Goal: Task Accomplishment & Management: Manage account settings

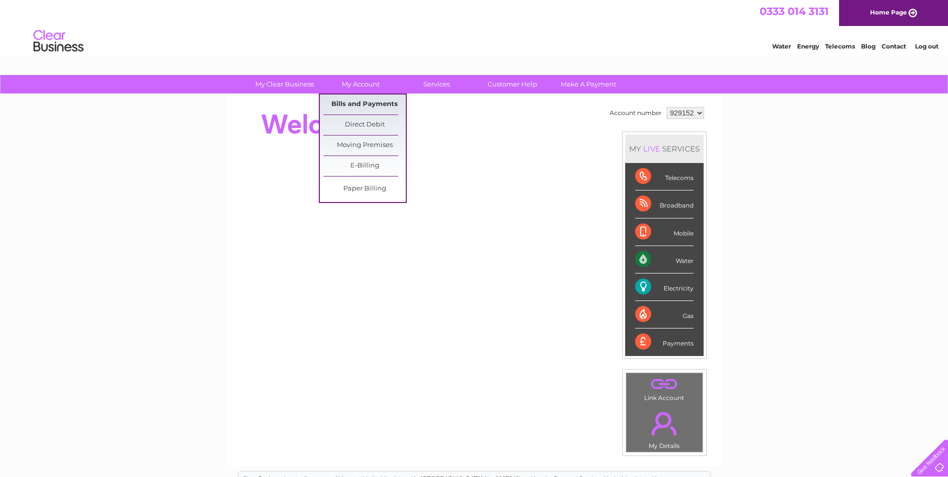
click at [363, 103] on link "Bills and Payments" at bounding box center [364, 104] width 82 height 20
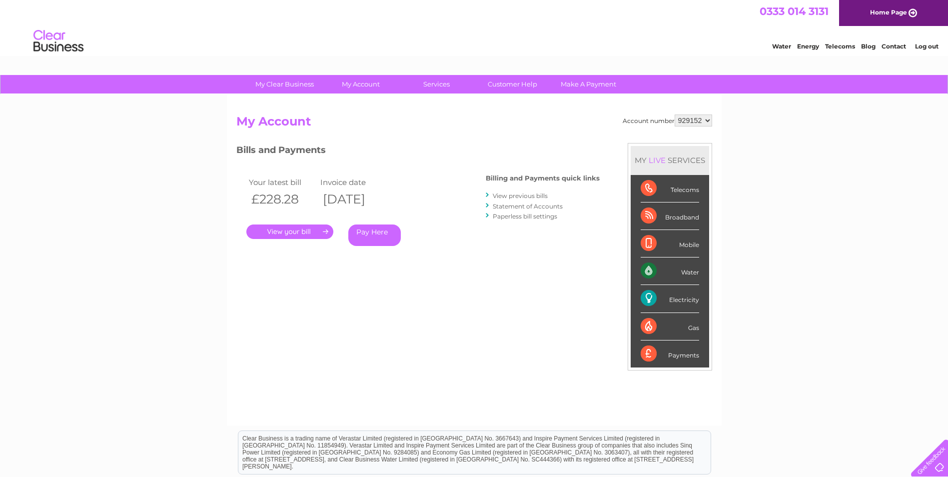
click at [518, 195] on link "View previous bills" at bounding box center [520, 195] width 55 height 7
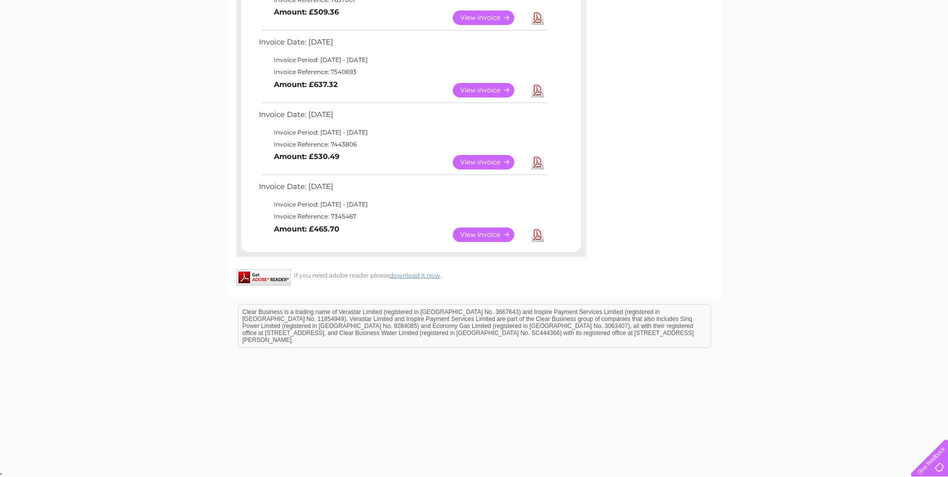
scroll to position [463, 0]
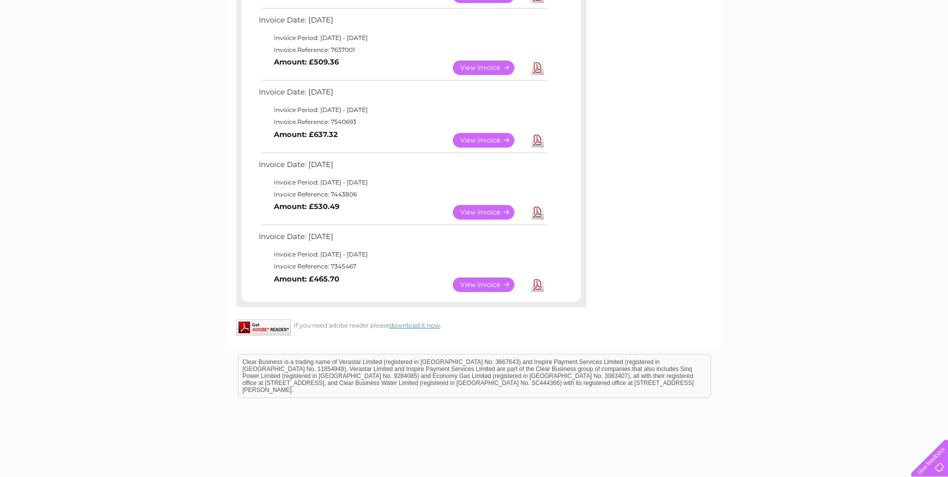
click at [489, 280] on link "View" at bounding box center [489, 284] width 73 height 14
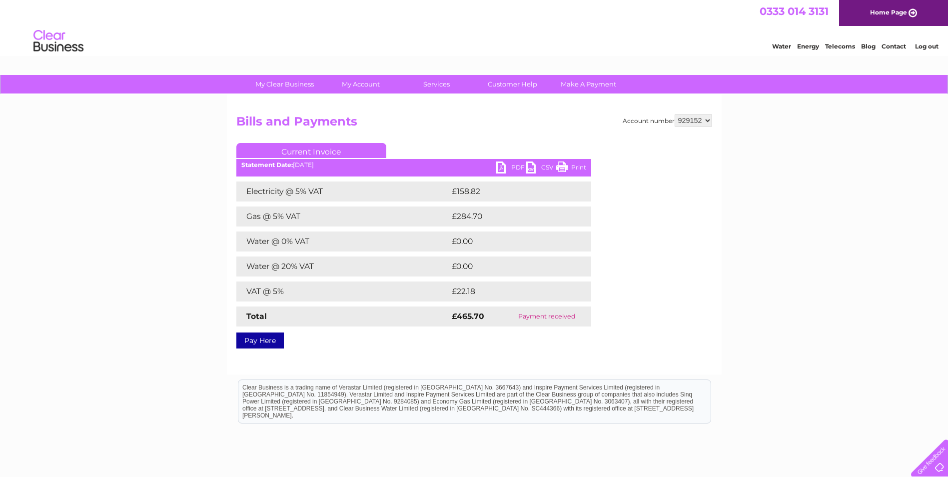
click at [494, 167] on div "Statement Date: 10/01/2025" at bounding box center [413, 164] width 355 height 7
click at [506, 166] on link "PDF" at bounding box center [511, 168] width 30 height 14
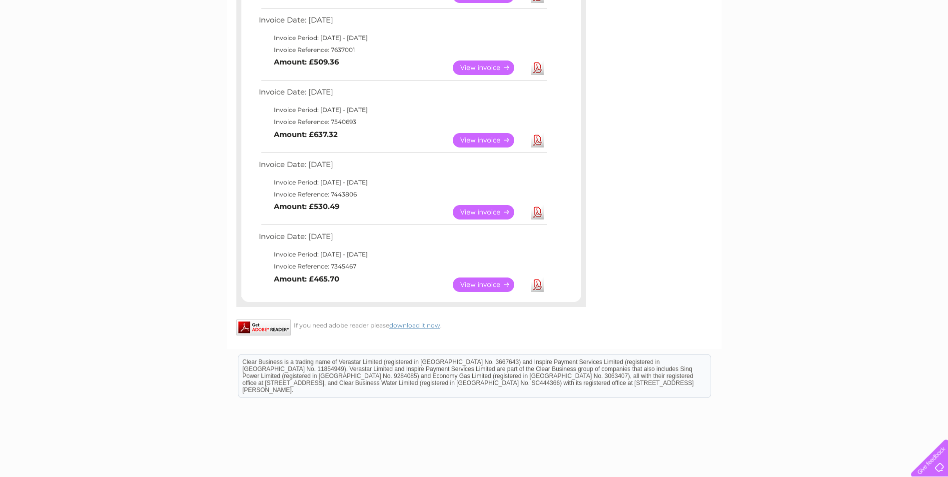
click at [496, 208] on link "View" at bounding box center [489, 212] width 73 height 14
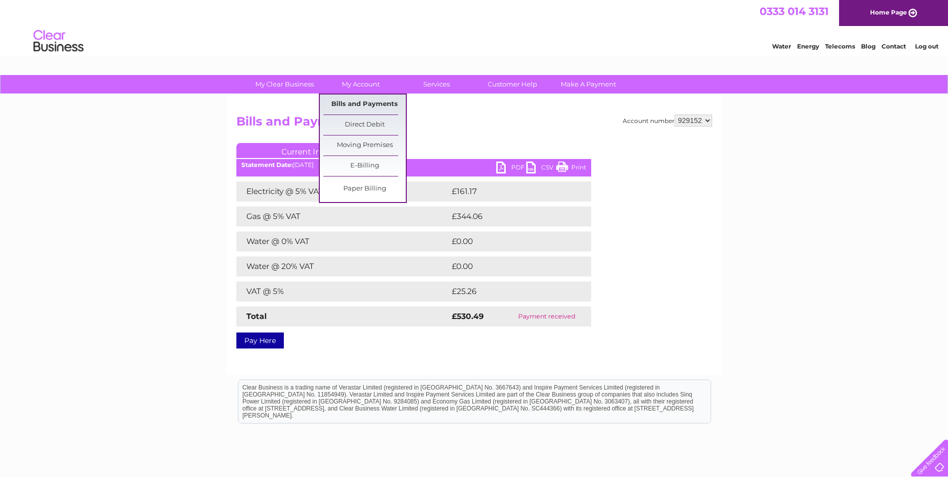
click at [357, 100] on link "Bills and Payments" at bounding box center [364, 104] width 82 height 20
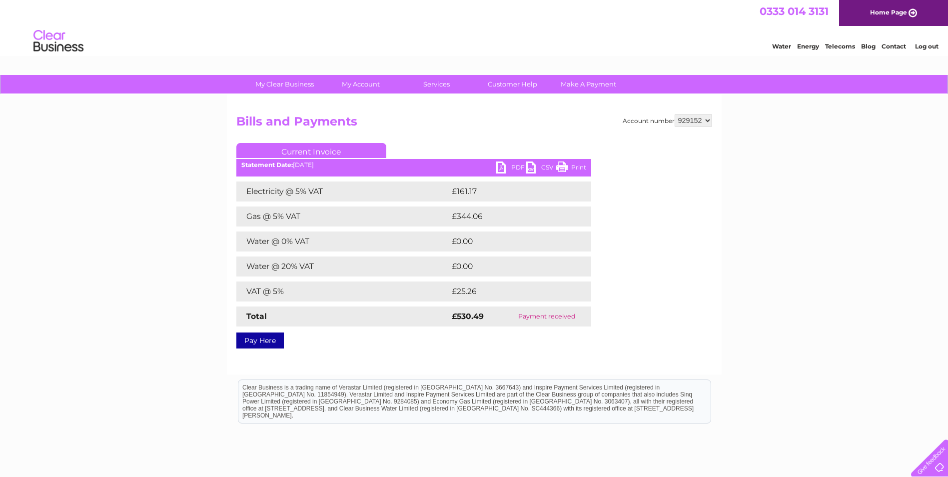
click at [509, 163] on link "PDF" at bounding box center [511, 168] width 30 height 14
